Goal: Find specific page/section: Find specific page/section

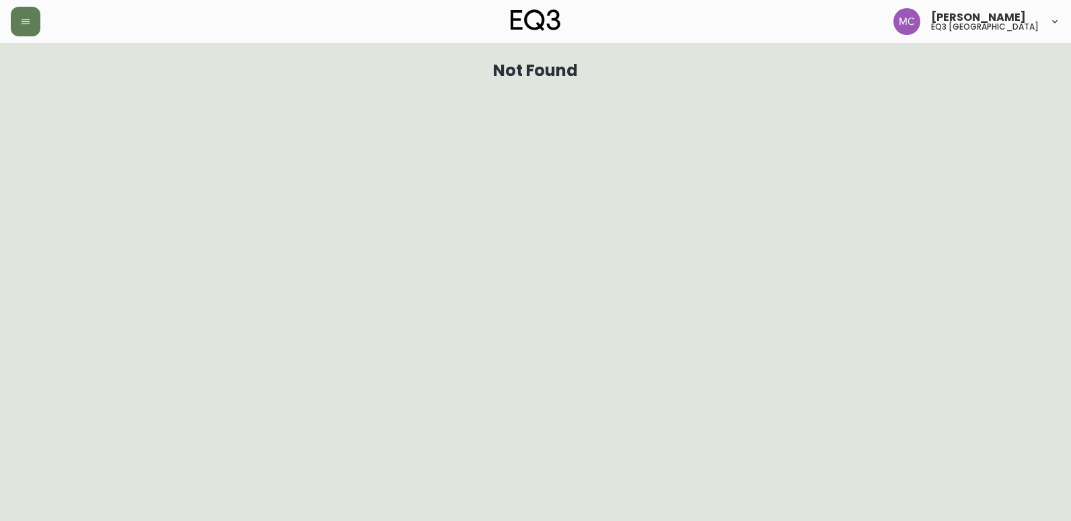
click at [27, 36] on div "[PERSON_NAME] eq3 [GEOGRAPHIC_DATA]" at bounding box center [535, 21] width 1049 height 43
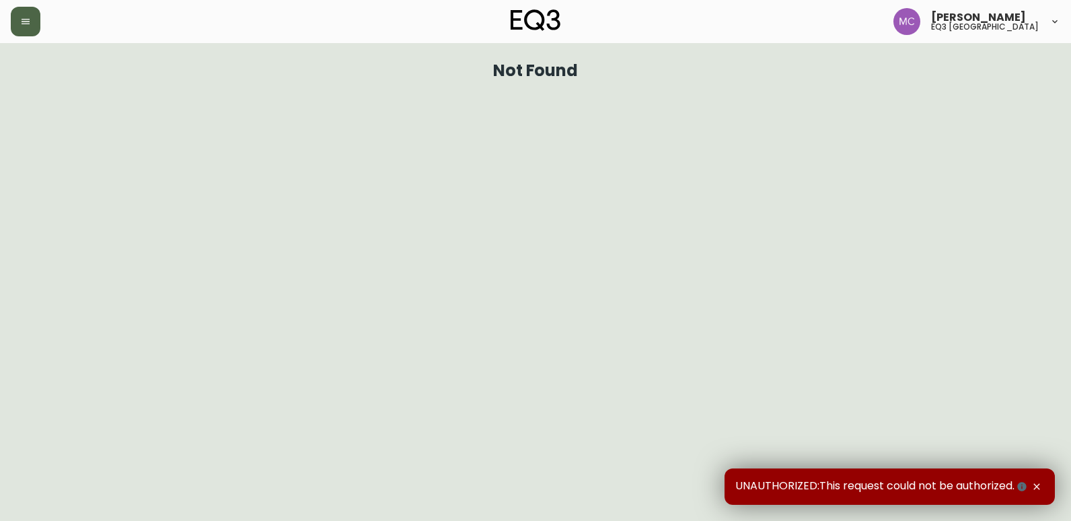
click at [27, 31] on button "button" at bounding box center [26, 22] width 30 height 30
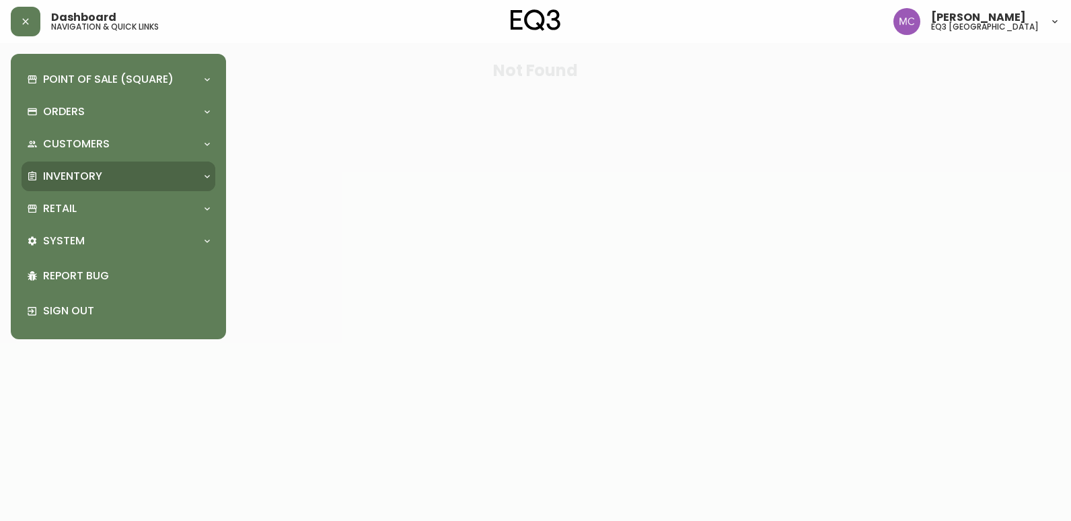
click at [106, 171] on div "Inventory" at bounding box center [112, 176] width 170 height 15
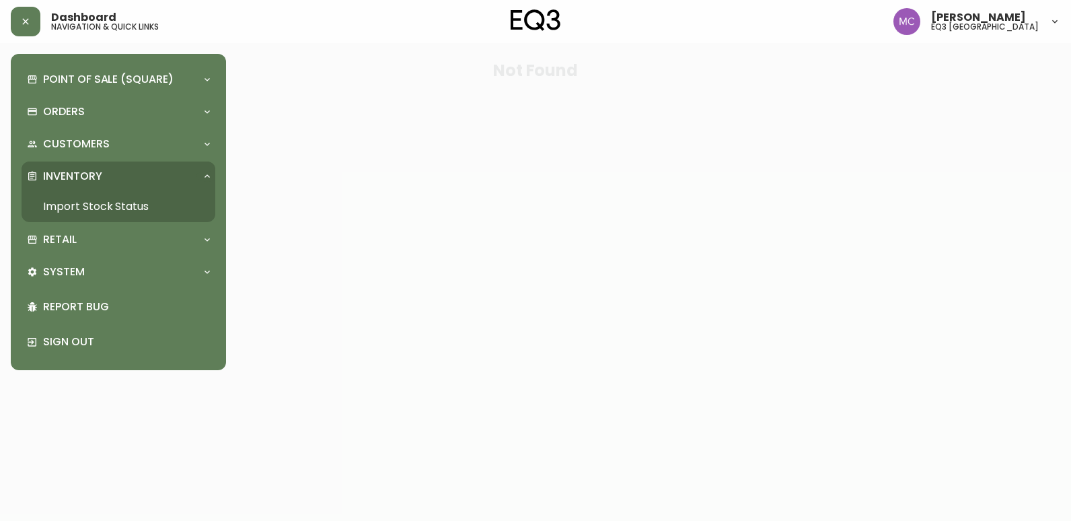
click at [106, 200] on link "Import Stock Status" at bounding box center [119, 206] width 194 height 31
